Goal: Task Accomplishment & Management: Complete application form

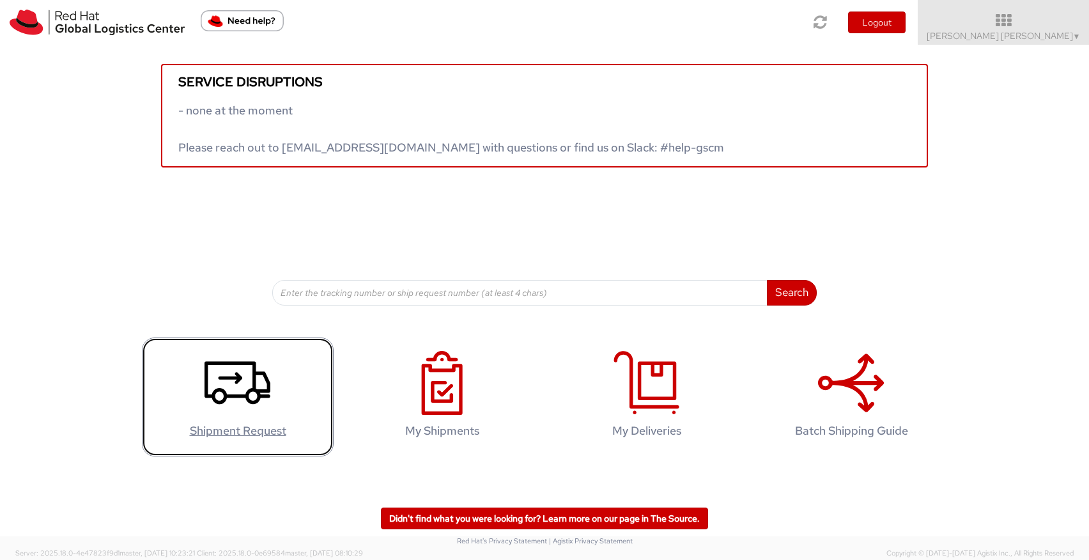
click at [265, 364] on icon at bounding box center [238, 383] width 66 height 64
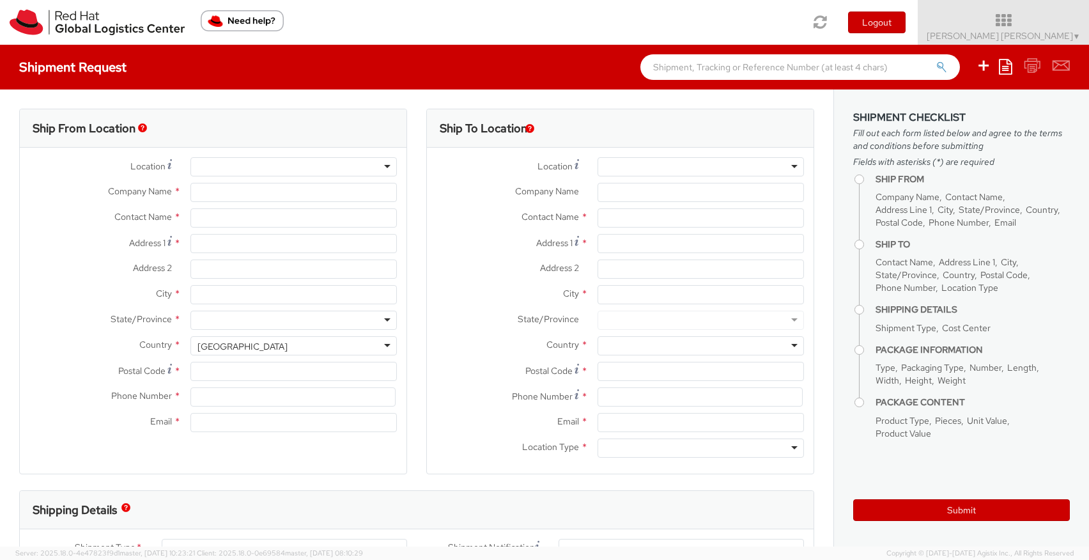
select select "857"
type input "Red Hat Czech s.r.o."
type input "[PERSON_NAME] [PERSON_NAME]"
type input "Purkynova 647/111"
type input "[GEOGRAPHIC_DATA]"
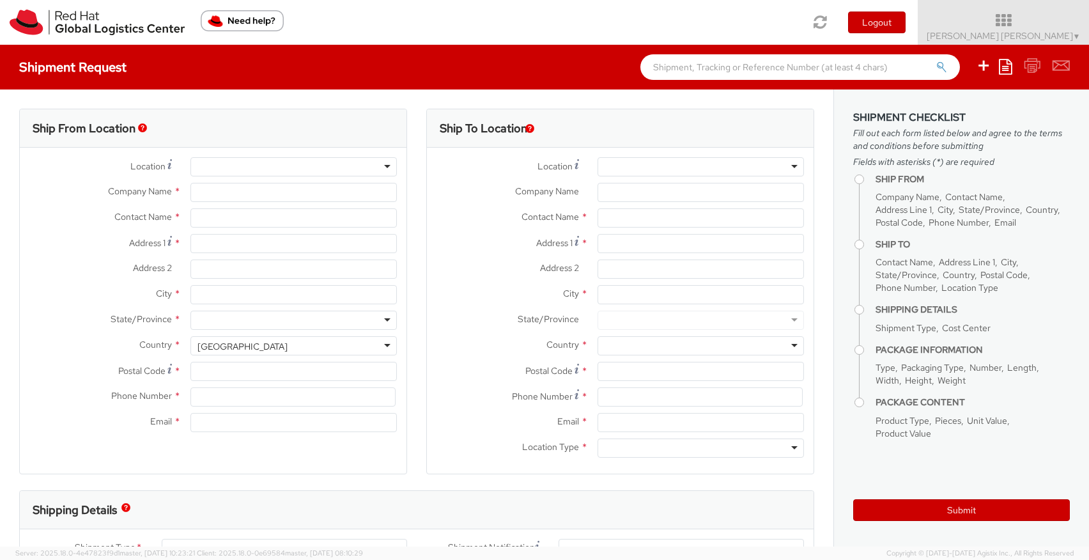
type input "621 00"
type input "420 532 294 555"
type input "[EMAIL_ADDRESS][DOMAIN_NAME]"
select select "CM"
select select "KGS"
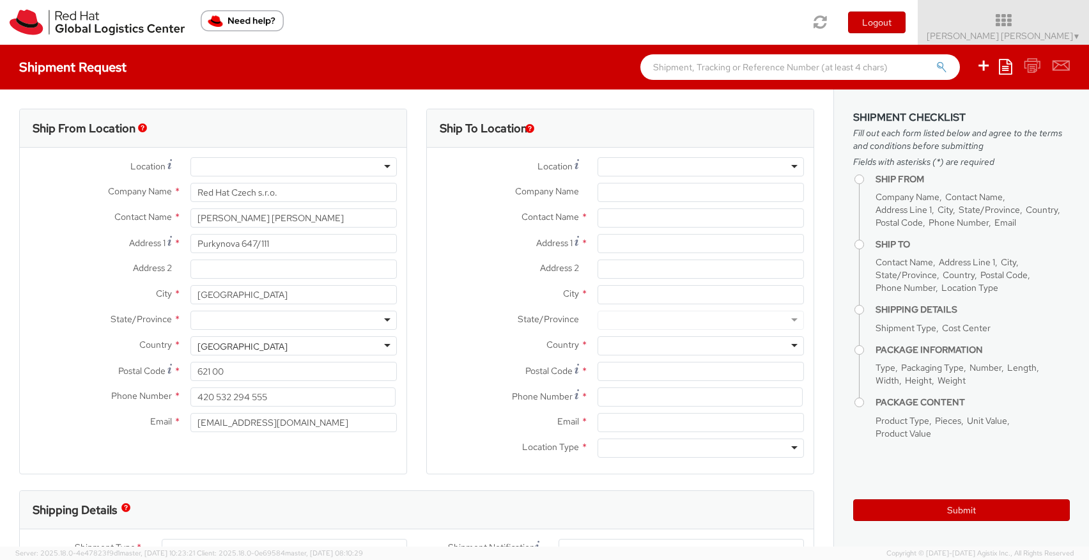
select select
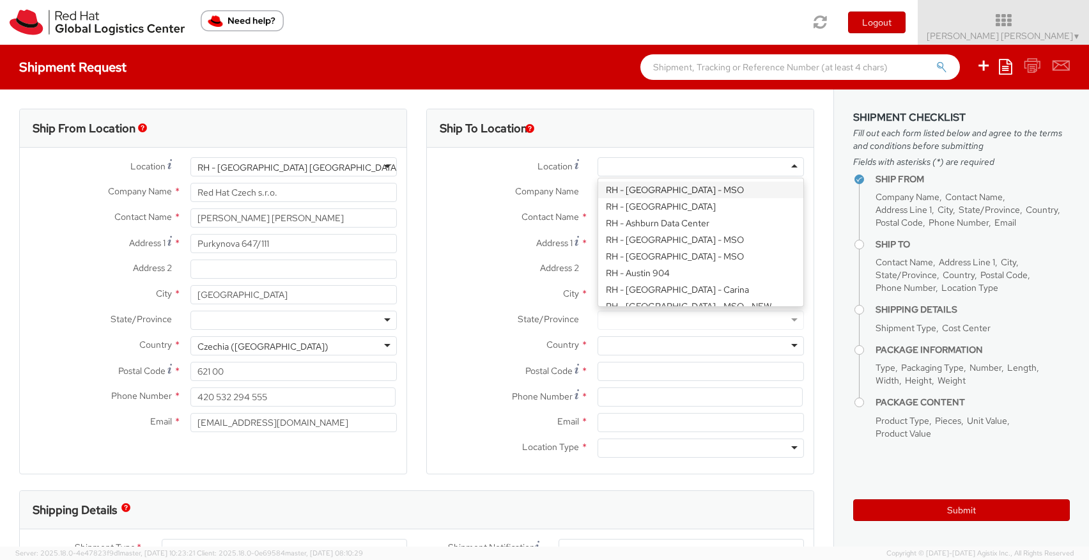
click at [633, 164] on div at bounding box center [701, 166] width 206 height 19
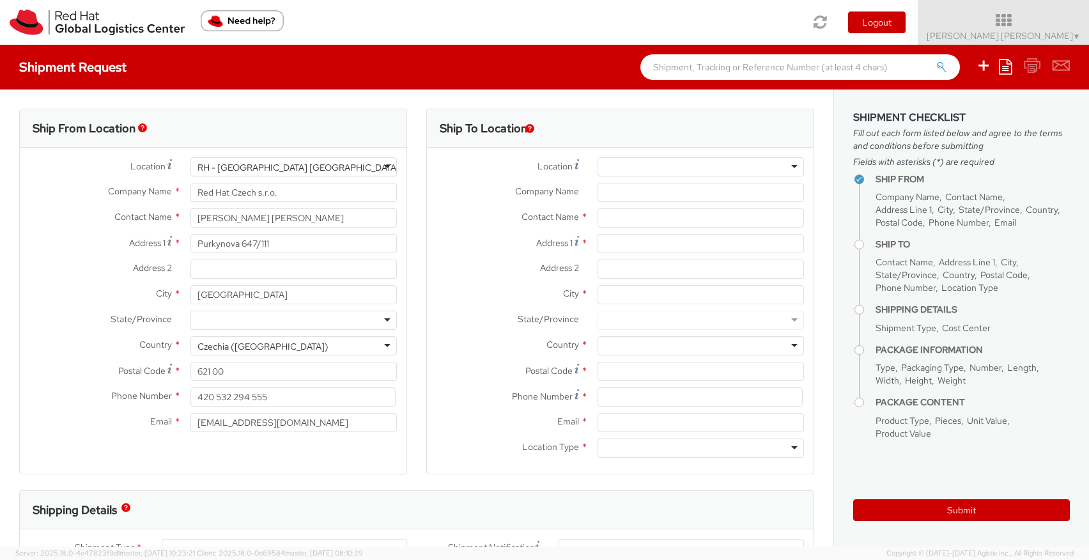
click at [471, 285] on label "City *" at bounding box center [507, 293] width 161 height 17
click at [598, 285] on input "City *" at bounding box center [701, 294] width 206 height 19
click at [627, 198] on input "Company Name *" at bounding box center [701, 192] width 206 height 19
click at [620, 221] on input "text" at bounding box center [701, 217] width 206 height 19
click at [611, 217] on input "text" at bounding box center [701, 217] width 206 height 19
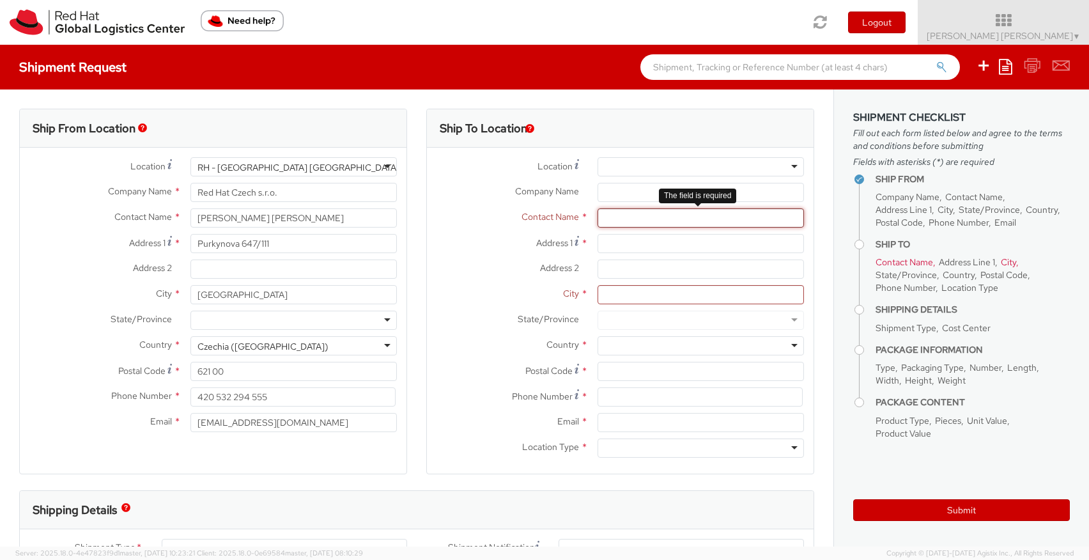
paste input "[PERSON_NAME]"
type input "[PERSON_NAME]"
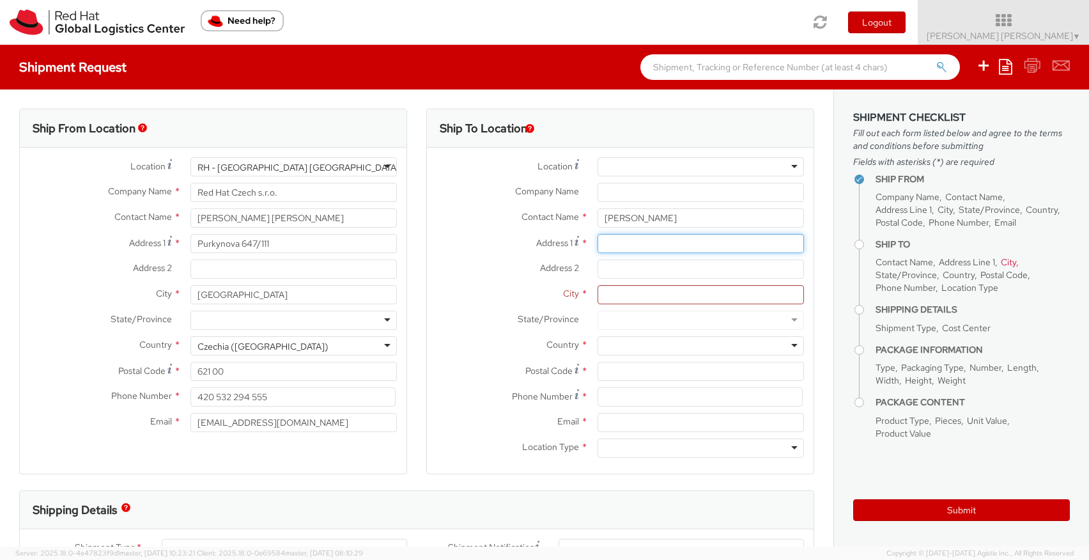
click at [621, 244] on input "Address 1 *" at bounding box center [701, 243] width 206 height 19
click at [623, 267] on input "Address 2 *" at bounding box center [701, 269] width 206 height 19
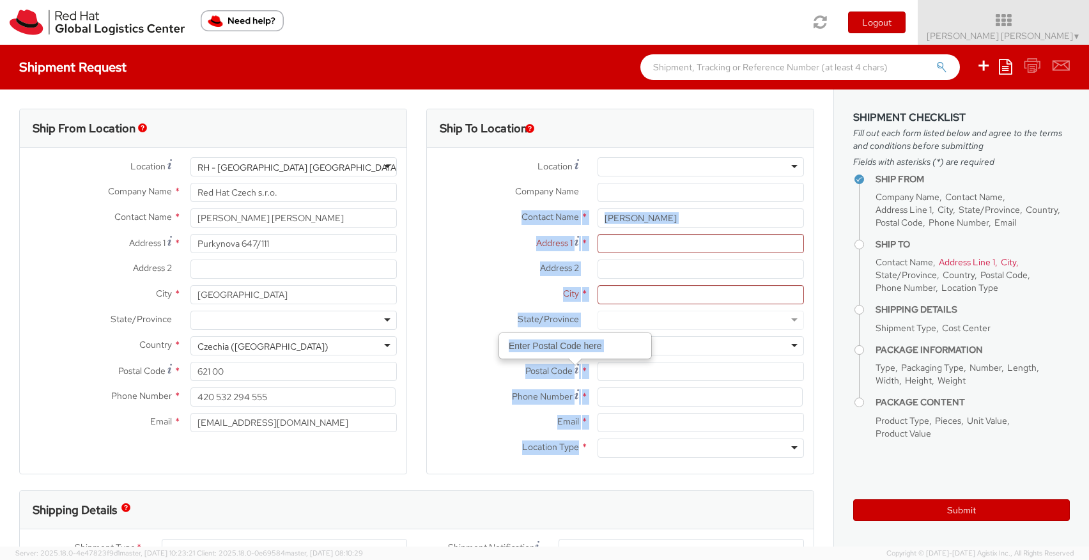
drag, startPoint x: 510, startPoint y: 216, endPoint x: 571, endPoint y: 450, distance: 241.7
click at [571, 450] on div "Location * [GEOGRAPHIC_DATA] - [GEOGRAPHIC_DATA] - [GEOGRAPHIC_DATA] [GEOGRAPHI…" at bounding box center [620, 310] width 387 height 307
